Goal: Information Seeking & Learning: Learn about a topic

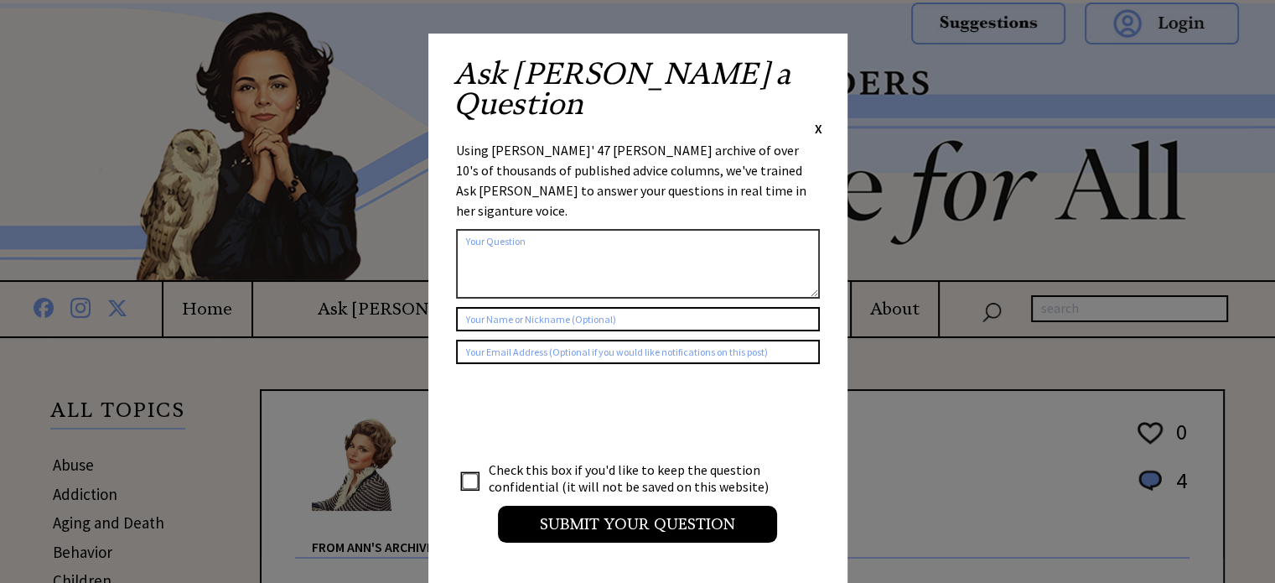
click at [821, 120] on span "X" at bounding box center [819, 128] width 8 height 17
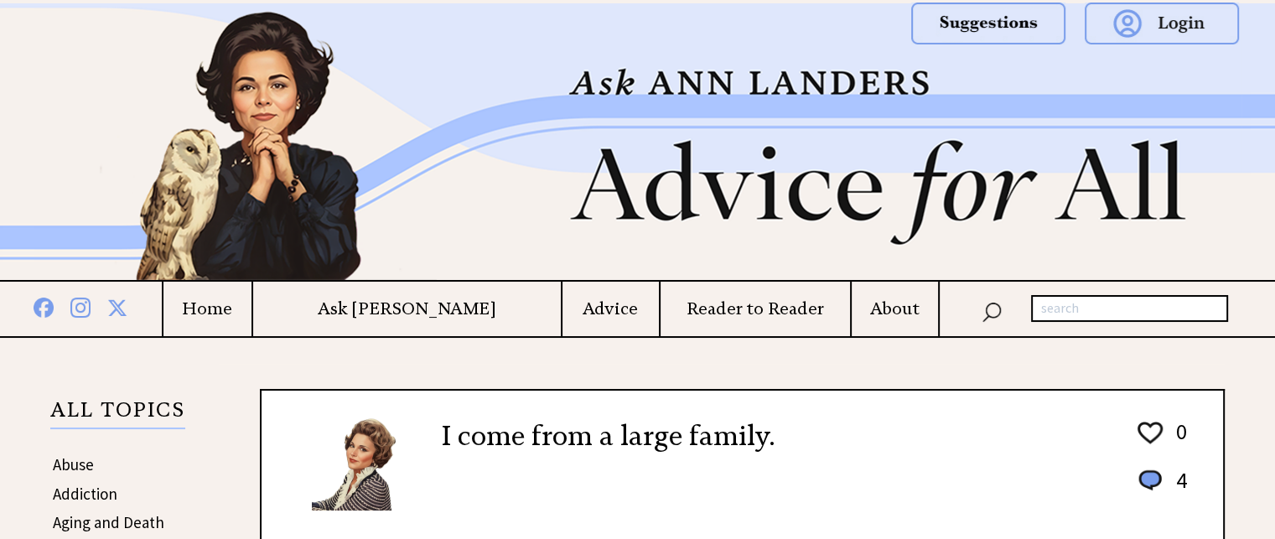
click at [697, 234] on img at bounding box center [637, 141] width 1207 height 277
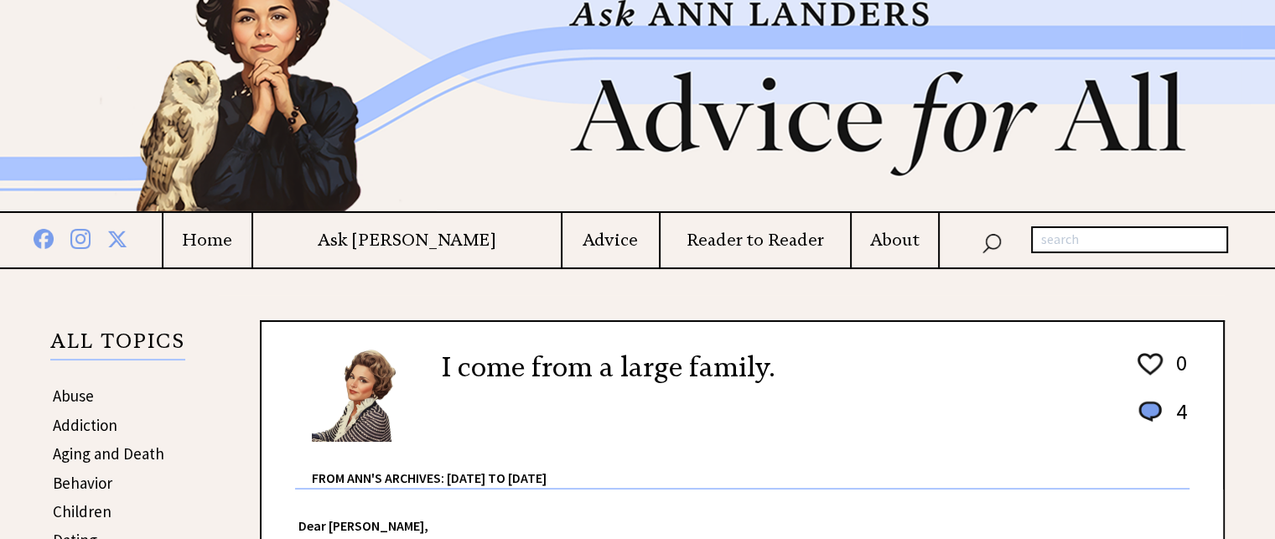
scroll to position [67, 0]
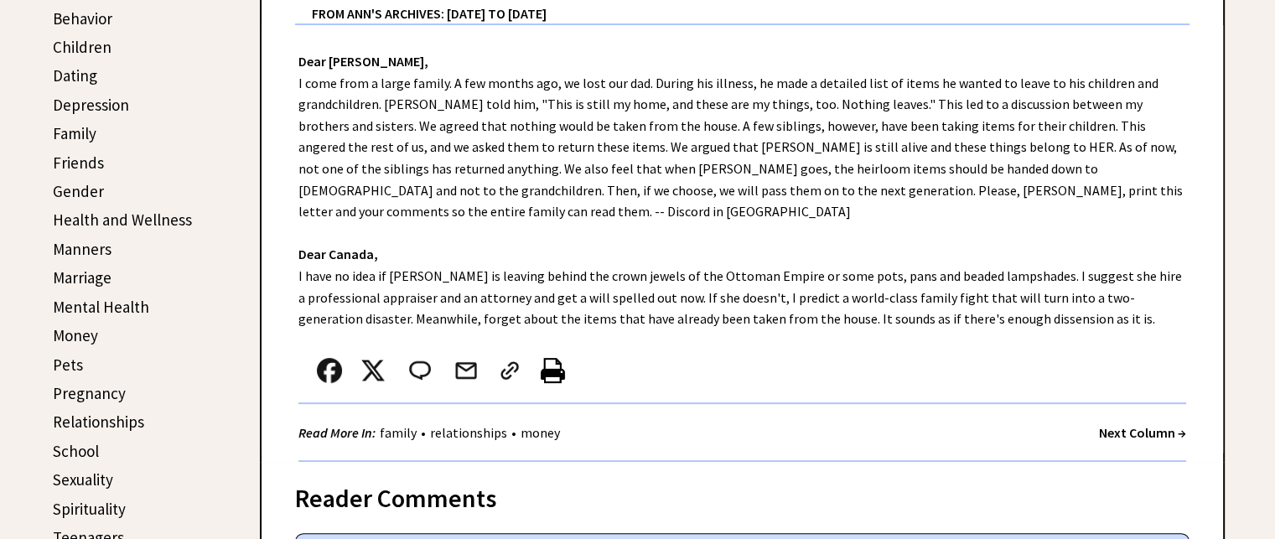
scroll to position [536, 0]
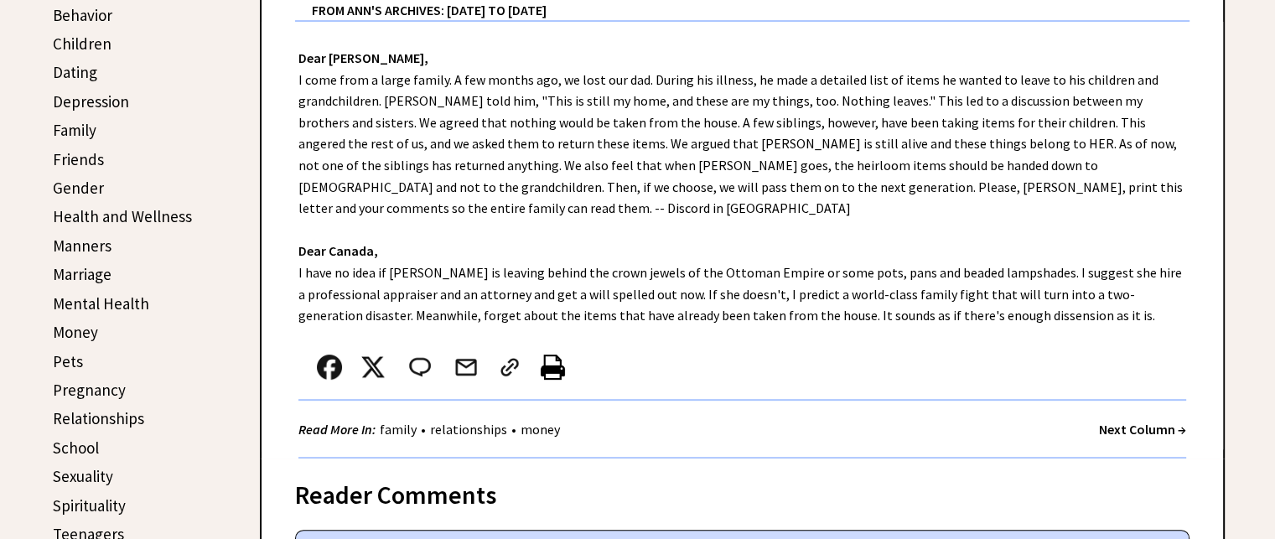
click at [70, 354] on link "Pets" at bounding box center [68, 361] width 30 height 20
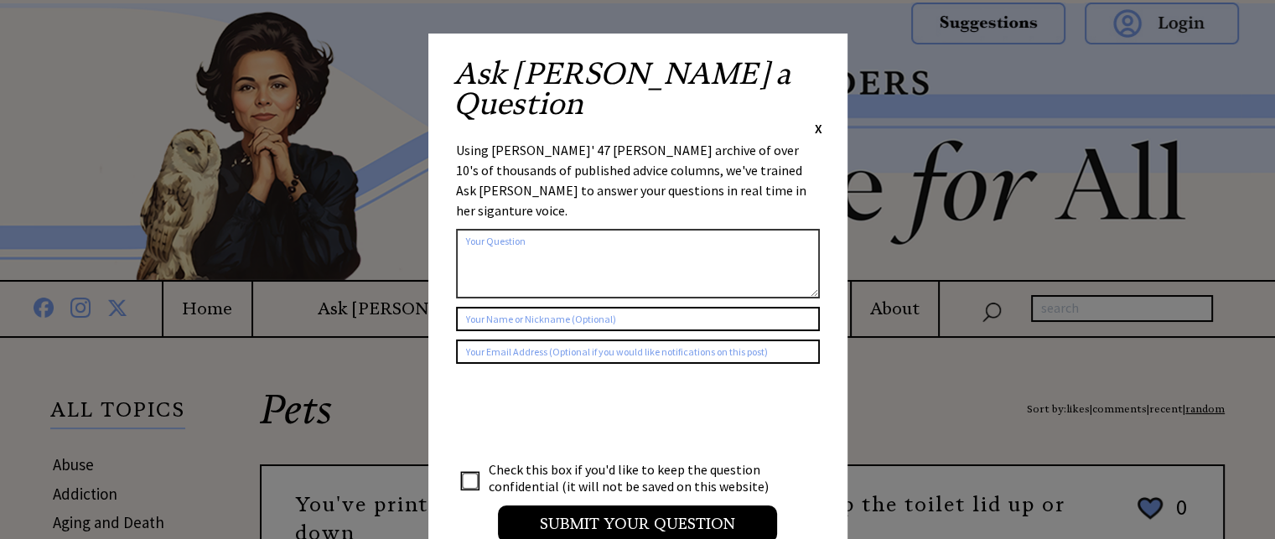
click at [818, 120] on span "X" at bounding box center [819, 128] width 8 height 17
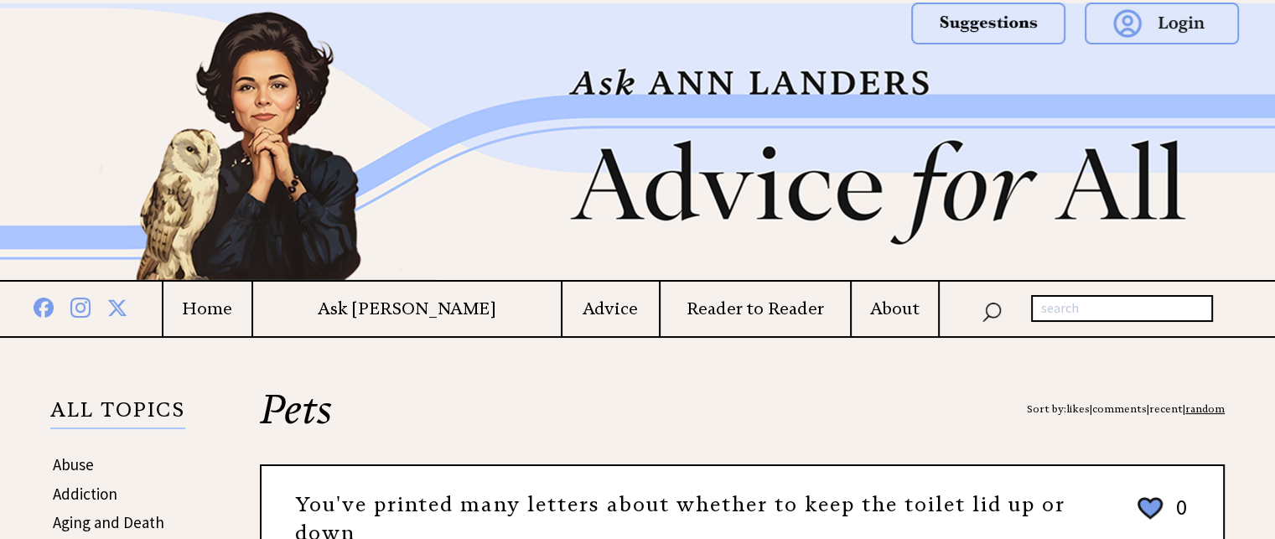
click at [654, 397] on h2 "Pets Sort by: likes | comments | recent | random" at bounding box center [742, 426] width 965 height 75
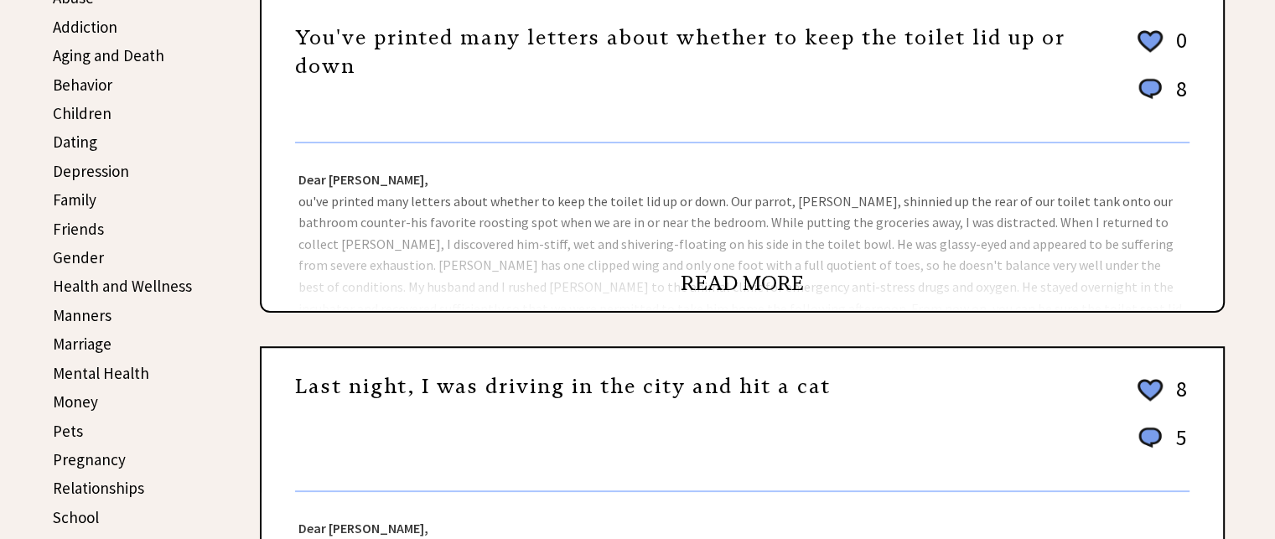
scroll to position [469, 0]
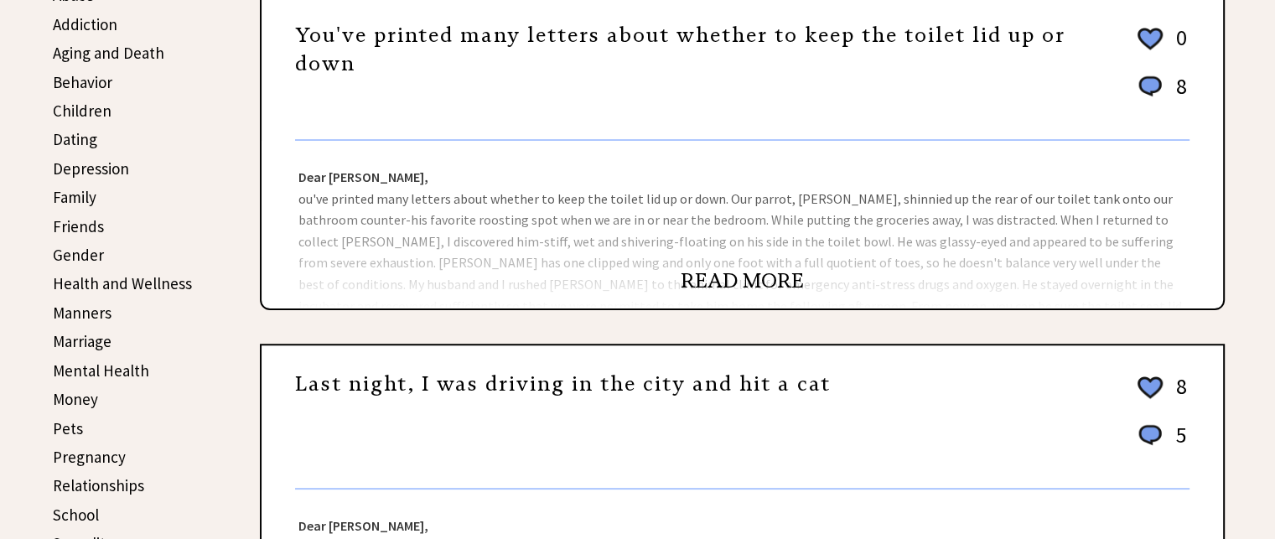
click at [786, 268] on link "READ MORE" at bounding box center [742, 280] width 123 height 25
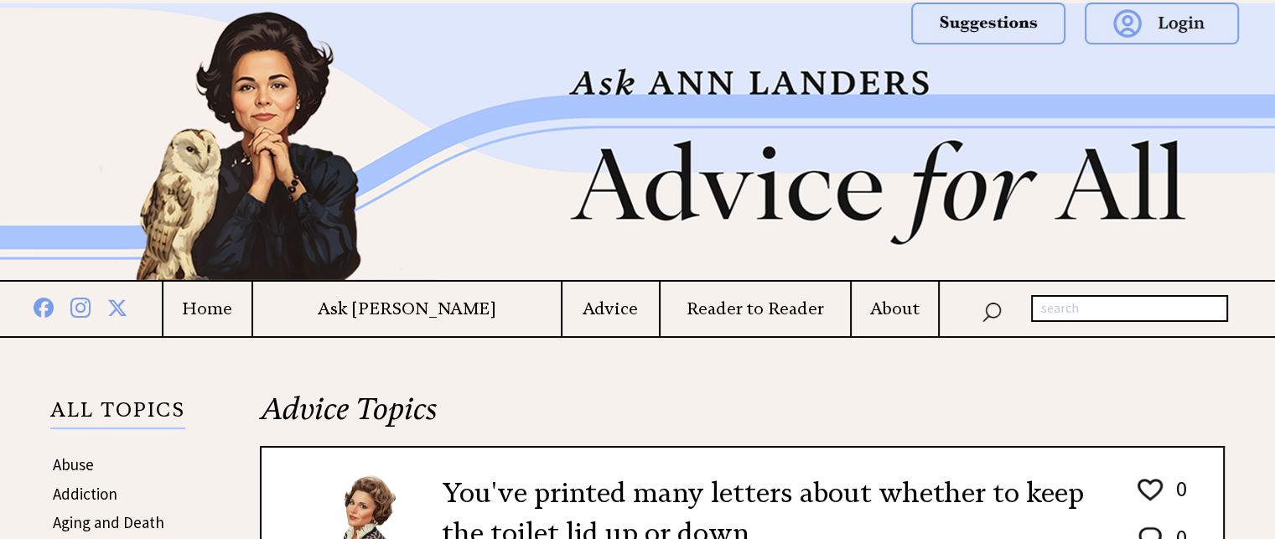
click at [666, 401] on h2 "Advice Topics" at bounding box center [742, 417] width 965 height 57
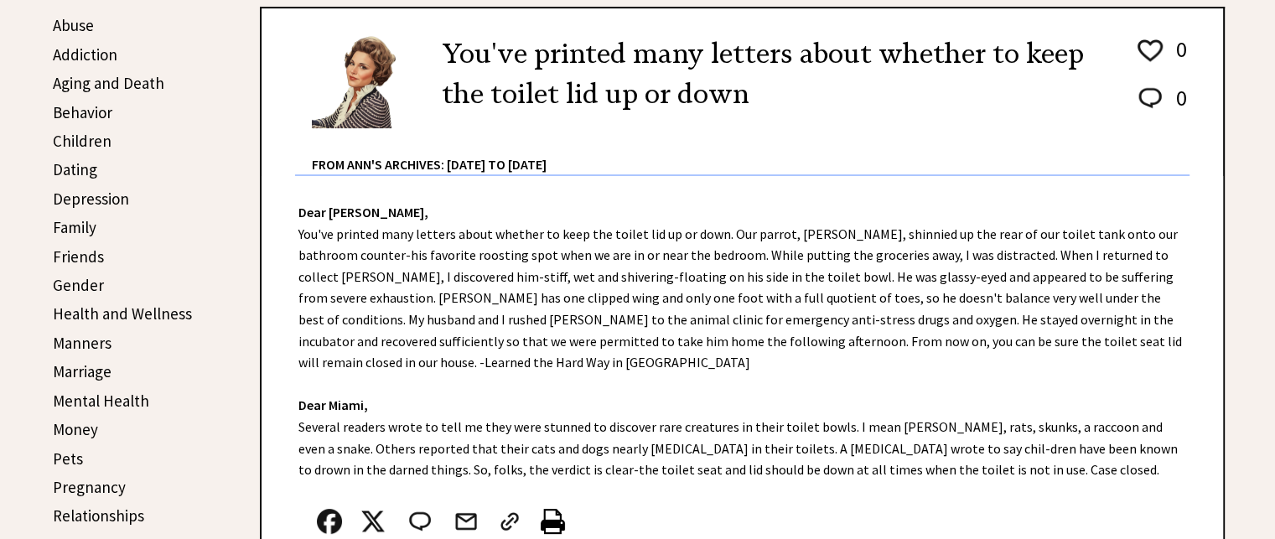
scroll to position [436, 0]
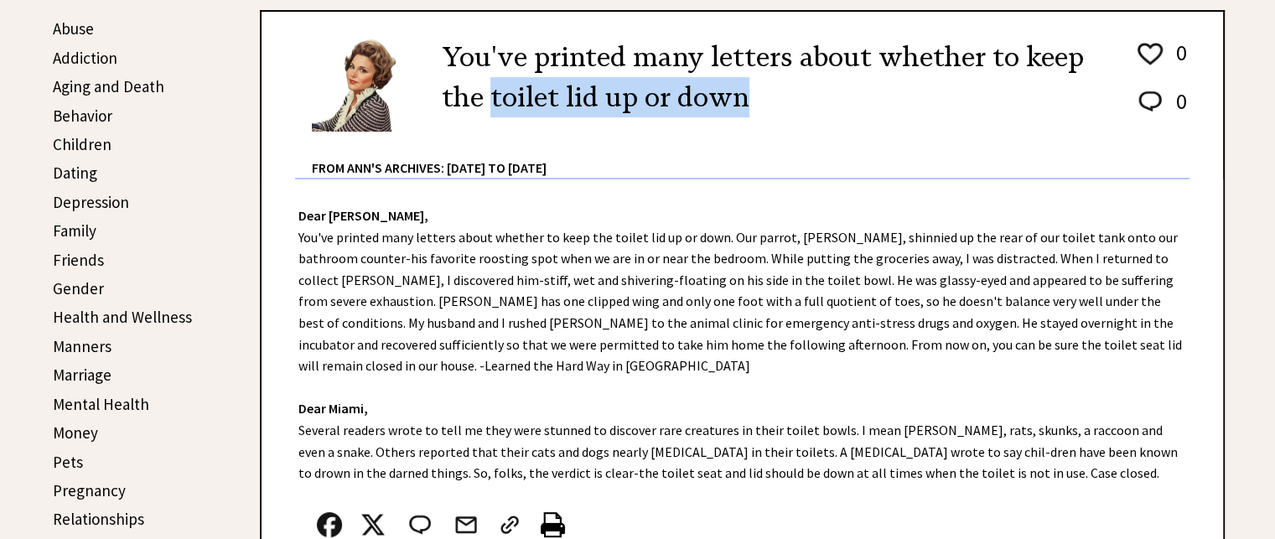
drag, startPoint x: 488, startPoint y: 103, endPoint x: 749, endPoint y: 106, distance: 260.7
click at [748, 106] on h2 "You've printed many letters about whether to keep the toilet lid up or down" at bounding box center [776, 77] width 668 height 80
click at [749, 106] on h2 "You've printed many letters about whether to keep the toilet lid up or down" at bounding box center [776, 77] width 668 height 80
